Goal: Task Accomplishment & Management: Complete application form

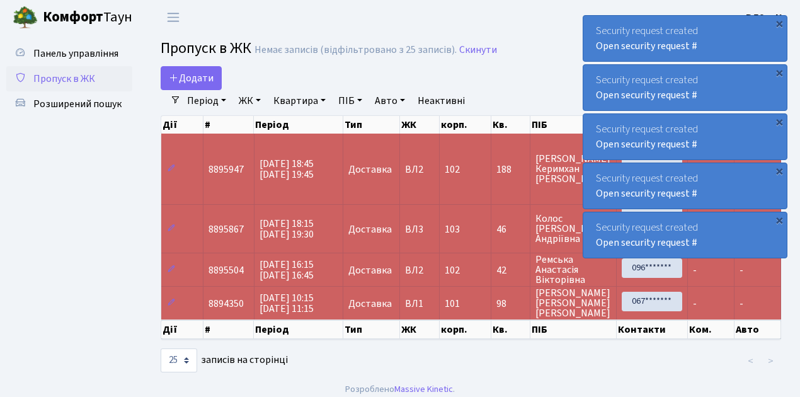
select select "25"
click at [60, 79] on span "Пропуск в ЖК" at bounding box center [64, 79] width 62 height 14
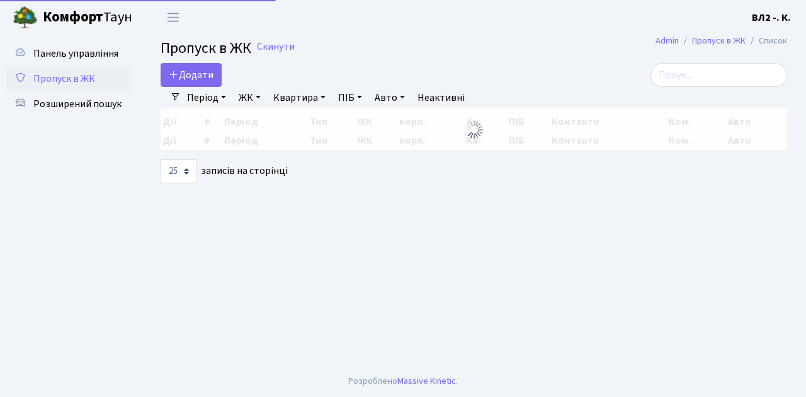
select select "25"
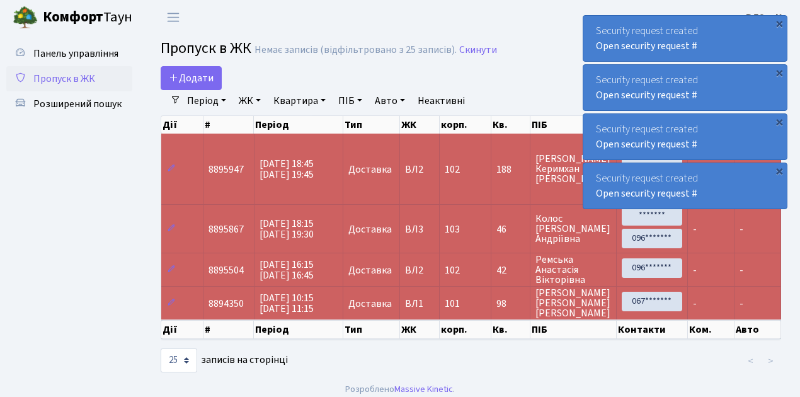
click at [55, 77] on span "Пропуск в ЖК" at bounding box center [64, 79] width 62 height 14
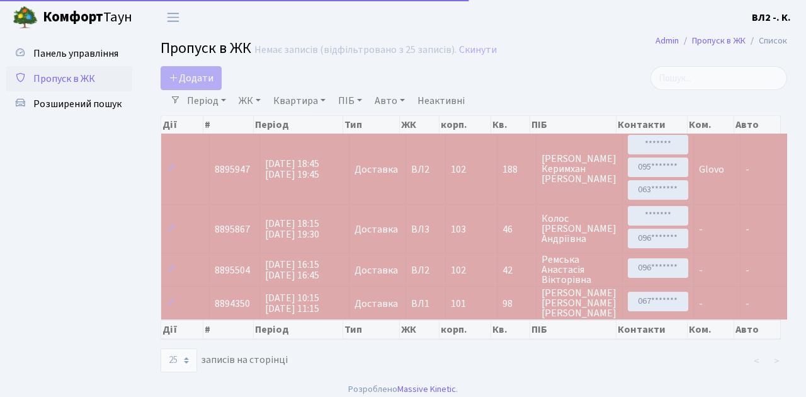
select select "25"
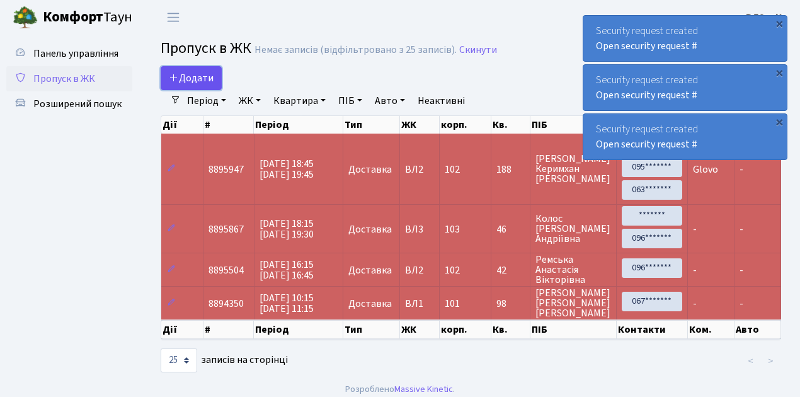
click at [202, 74] on span "Додати" at bounding box center [191, 78] width 45 height 14
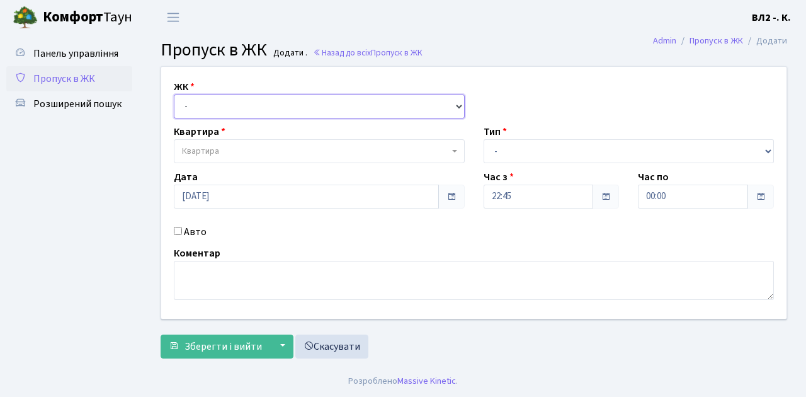
click at [200, 105] on select "- ВЛ1, Ужгородський пров., 4/1 ВЛ2, Голосіївський просп., 76 ВЛ3, пр.Голосіївсь…" at bounding box center [319, 106] width 291 height 24
select select "317"
click at [174, 94] on select "- ВЛ1, Ужгородський пров., 4/1 ВЛ2, Голосіївський просп., 76 ВЛ3, пр.Голосіївсь…" at bounding box center [319, 106] width 291 height 24
select select
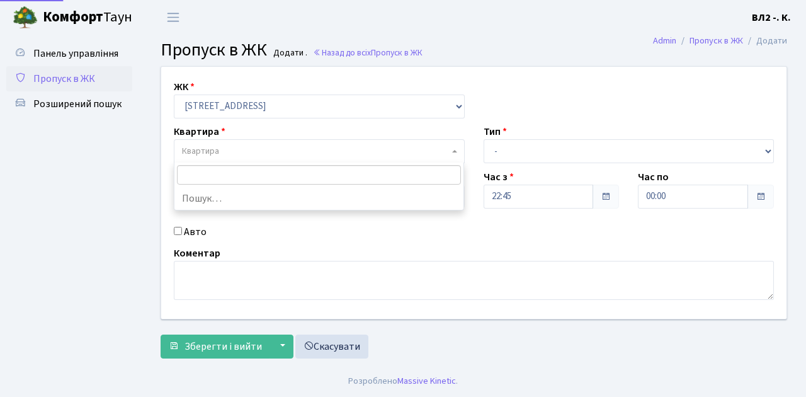
click at [237, 149] on span "Квартира" at bounding box center [315, 151] width 267 height 13
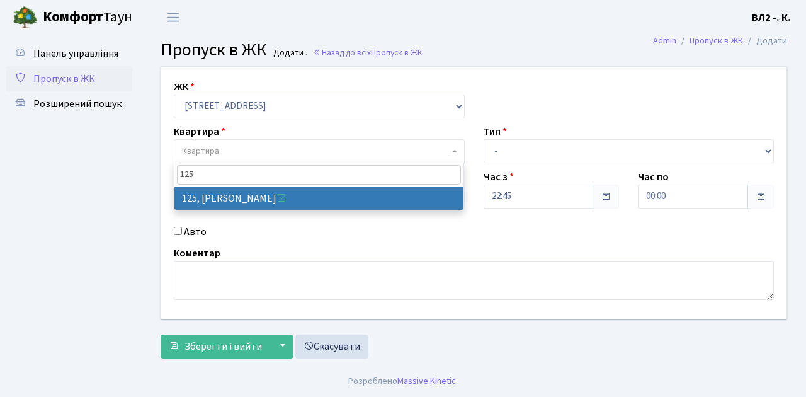
type input "125"
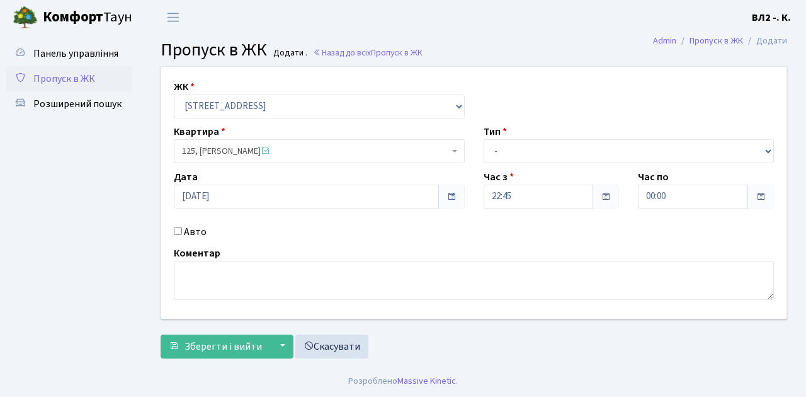
select select "38311"
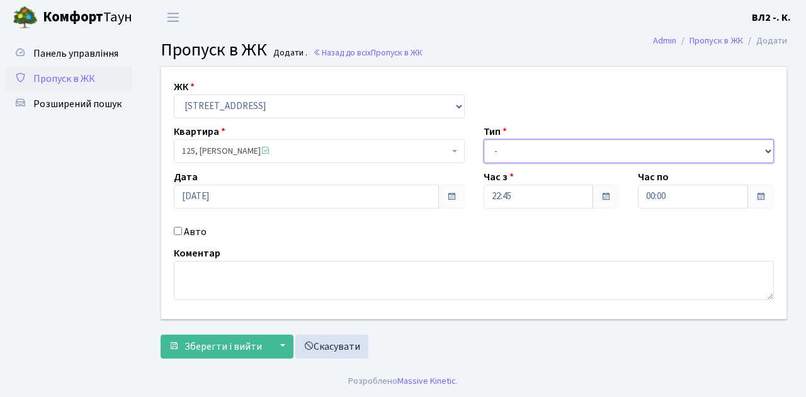
click at [515, 154] on select "- Доставка Таксі Гості Сервіс" at bounding box center [629, 151] width 291 height 24
select select "1"
click at [484, 139] on select "- Доставка Таксі Гості Сервіс" at bounding box center [629, 151] width 291 height 24
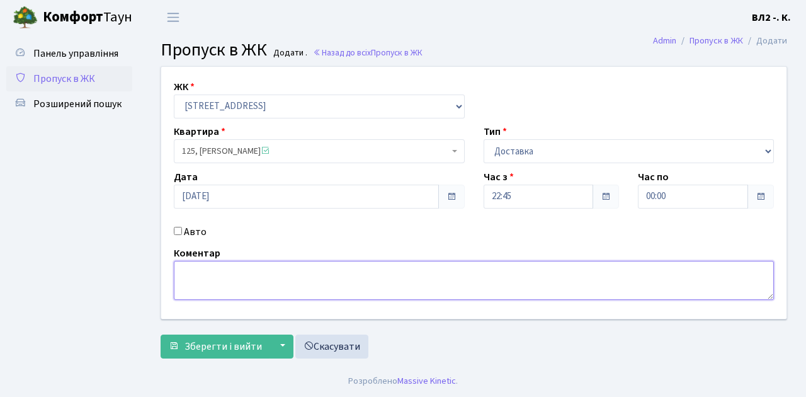
click at [217, 271] on textarea at bounding box center [474, 280] width 600 height 39
type textarea "Glovo"
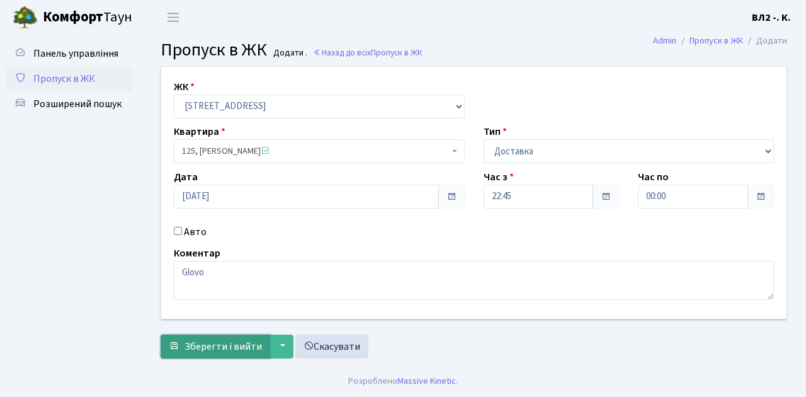
click at [229, 346] on span "Зберегти і вийти" at bounding box center [223, 347] width 77 height 14
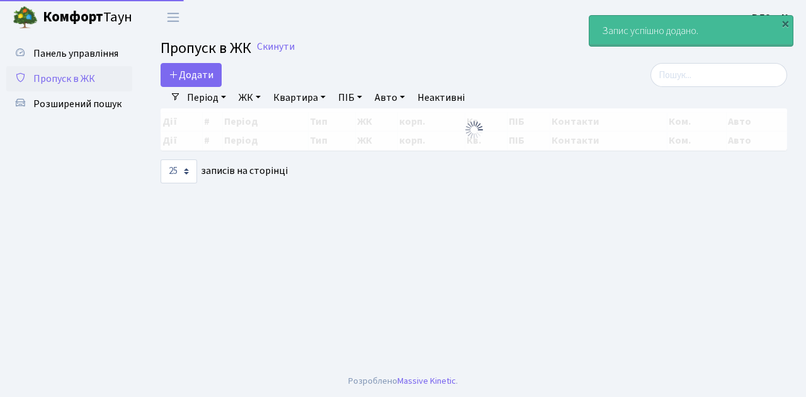
select select "25"
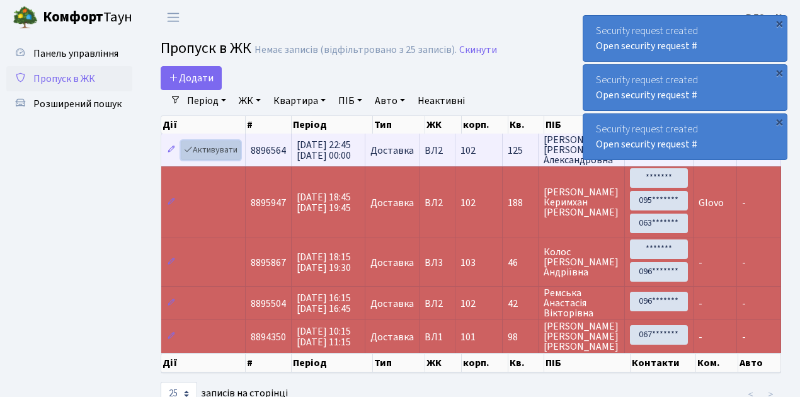
click at [214, 151] on link "Активувати" at bounding box center [211, 150] width 60 height 20
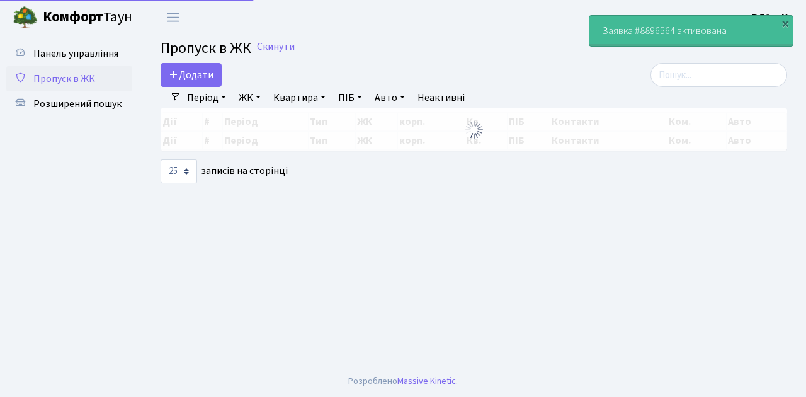
select select "25"
